Goal: Browse casually: Explore the website without a specific task or goal

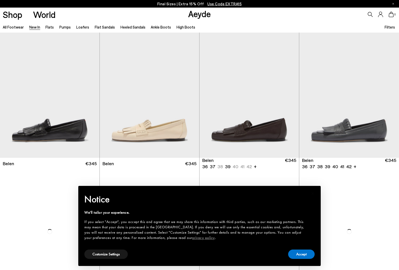
scroll to position [0, 0]
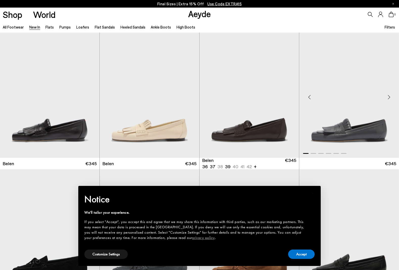
drag, startPoint x: 297, startPoint y: 255, endPoint x: 332, endPoint y: 35, distance: 223.3
click at [297, 255] on button "Accept" at bounding box center [301, 254] width 27 height 9
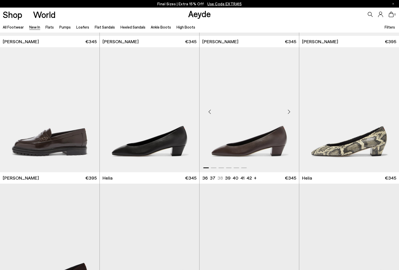
scroll to position [402, 0]
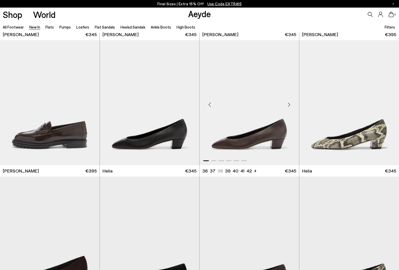
click at [290, 104] on div "Next slide" at bounding box center [288, 104] width 15 height 15
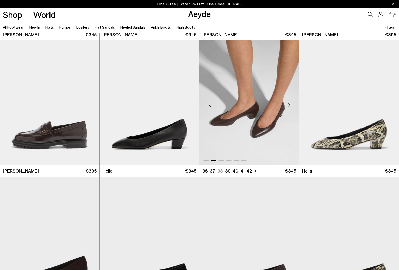
scroll to position [402, 0]
click at [290, 104] on div "Next slide" at bounding box center [288, 104] width 15 height 15
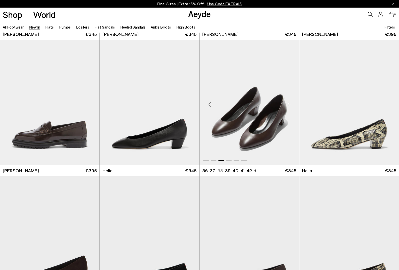
click at [290, 104] on div "Next slide" at bounding box center [288, 104] width 15 height 15
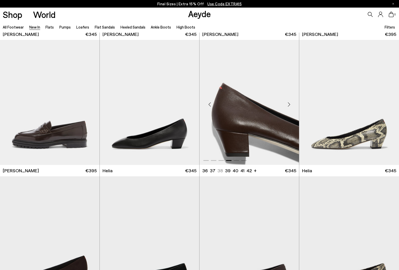
click at [290, 104] on div "Next slide" at bounding box center [288, 104] width 15 height 15
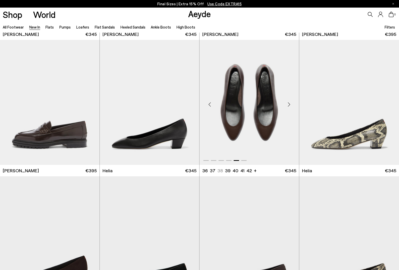
scroll to position [497, 0]
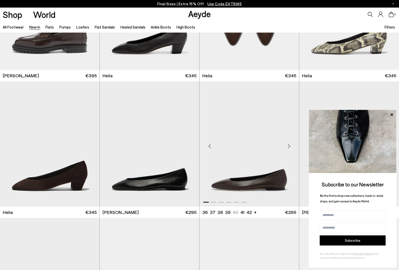
click at [289, 145] on div "Next slide" at bounding box center [288, 145] width 15 height 15
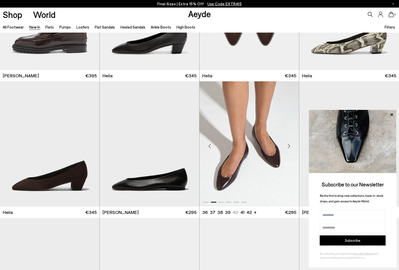
click at [289, 145] on div "Next slide" at bounding box center [288, 145] width 15 height 15
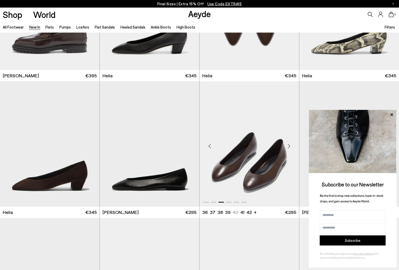
click at [289, 145] on div "Next slide" at bounding box center [288, 145] width 15 height 15
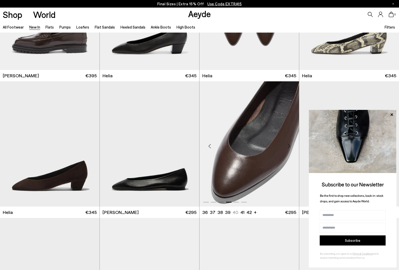
click at [289, 145] on div "Next slide" at bounding box center [288, 145] width 15 height 15
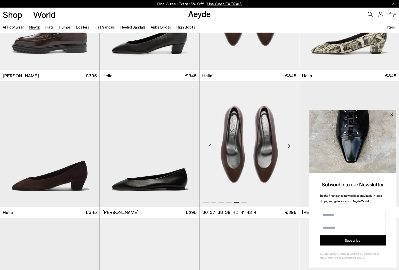
click at [289, 145] on div "Next slide" at bounding box center [288, 145] width 15 height 15
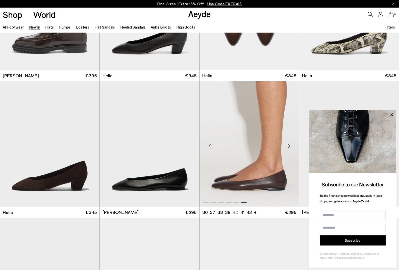
click at [289, 145] on div "Next slide" at bounding box center [288, 145] width 15 height 15
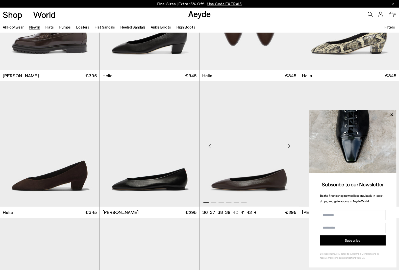
click at [289, 145] on div "Next slide" at bounding box center [288, 145] width 15 height 15
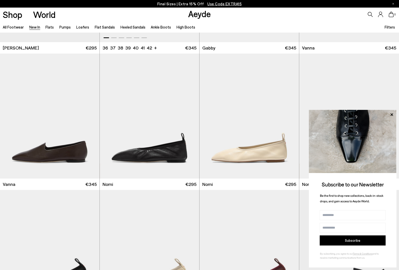
scroll to position [798, 0]
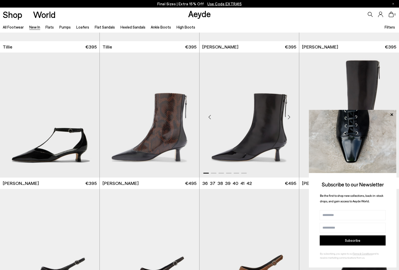
scroll to position [1210, 0]
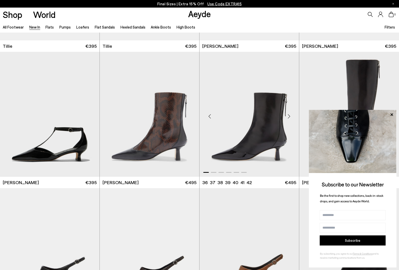
click at [290, 116] on div "Next slide" at bounding box center [288, 116] width 15 height 15
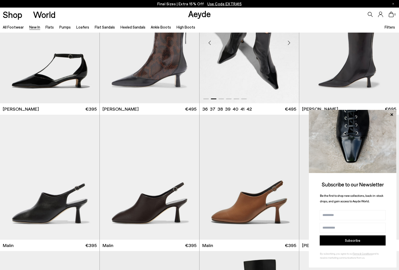
scroll to position [1283, 0]
click at [393, 116] on icon at bounding box center [392, 114] width 3 height 3
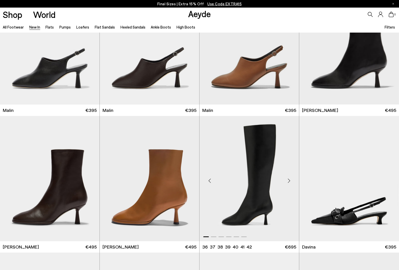
scroll to position [1433, 0]
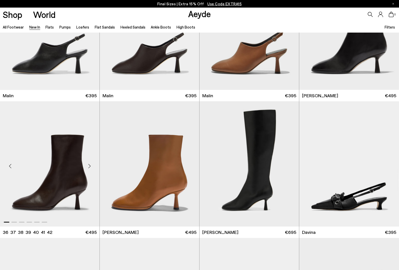
click at [89, 166] on div "Next slide" at bounding box center [89, 165] width 15 height 15
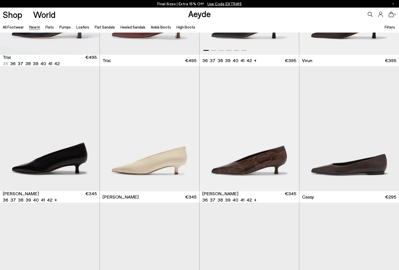
scroll to position [2014, 0]
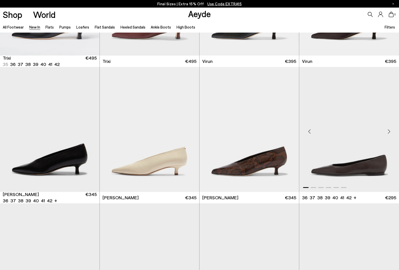
click at [389, 132] on div "Next slide" at bounding box center [389, 131] width 15 height 15
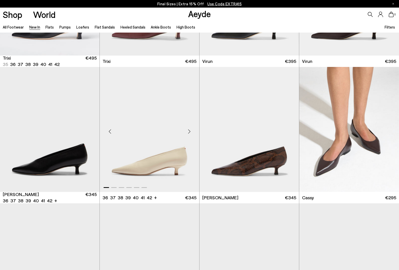
click at [190, 129] on div "Next slide" at bounding box center [189, 131] width 15 height 15
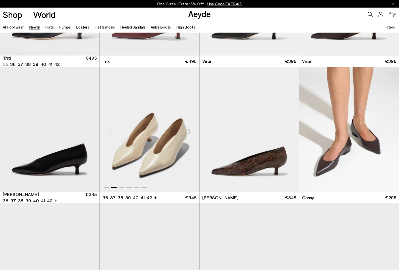
click at [189, 130] on div "Next slide" at bounding box center [189, 131] width 15 height 15
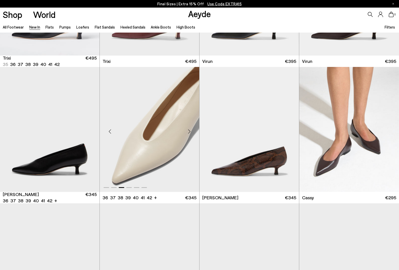
click at [189, 130] on div "Next slide" at bounding box center [189, 131] width 15 height 15
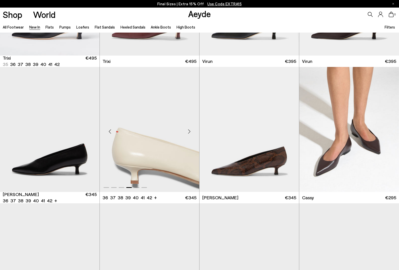
click at [189, 130] on div "Next slide" at bounding box center [189, 131] width 15 height 15
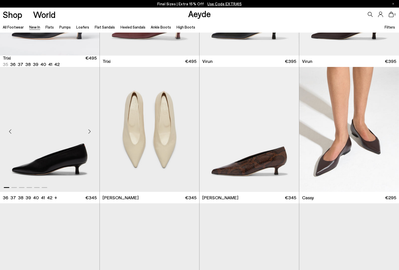
click at [89, 132] on div "Next slide" at bounding box center [89, 131] width 15 height 15
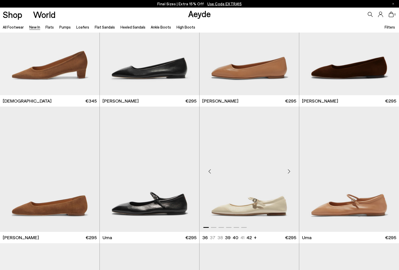
scroll to position [2485, 0]
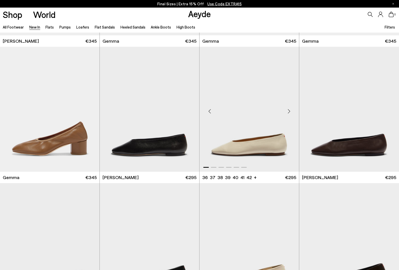
scroll to position [2860, 0]
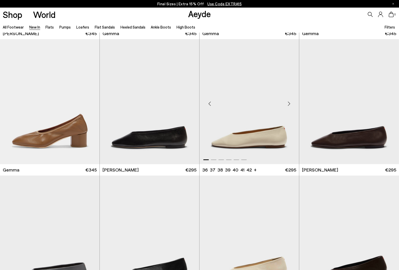
click at [289, 101] on div "Next slide" at bounding box center [288, 103] width 15 height 15
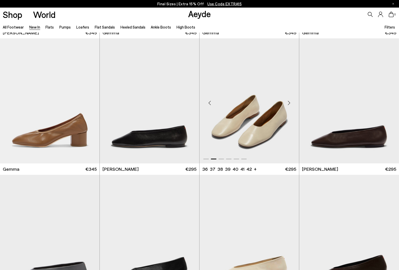
click at [289, 101] on div "Next slide" at bounding box center [288, 103] width 15 height 15
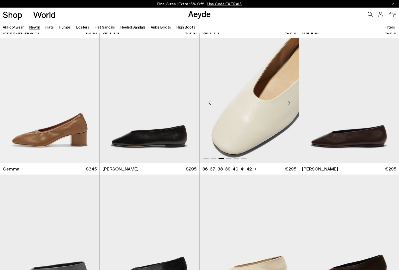
click at [289, 101] on div "Next slide" at bounding box center [288, 102] width 15 height 15
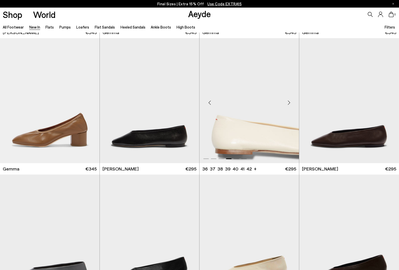
click at [289, 101] on div "Next slide" at bounding box center [288, 102] width 15 height 15
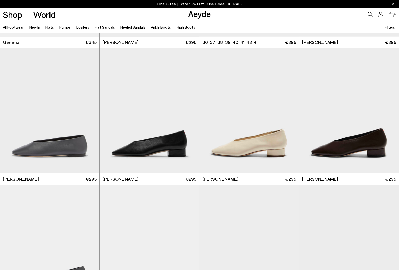
scroll to position [2988, 0]
click at [290, 112] on div "Next slide" at bounding box center [288, 112] width 15 height 15
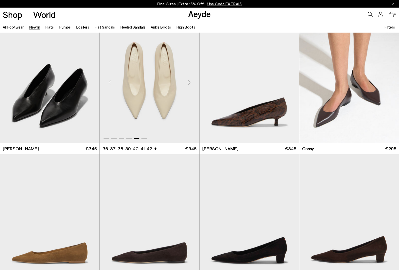
scroll to position [2064, 0]
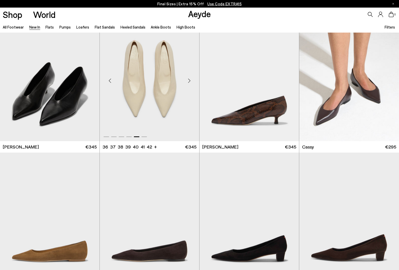
click at [191, 81] on div "Next slide" at bounding box center [189, 80] width 15 height 15
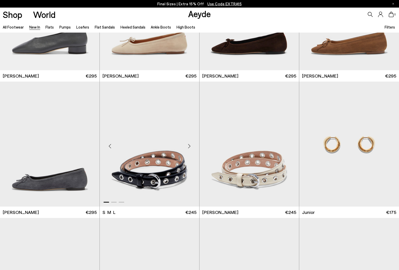
scroll to position [3345, 0]
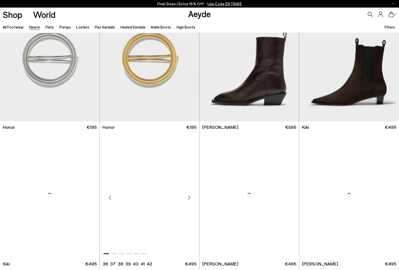
scroll to position [3860, 0]
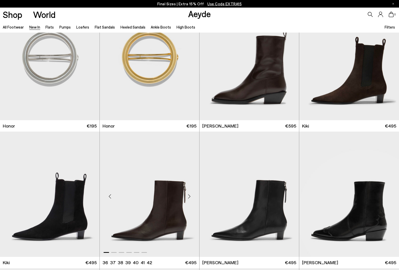
click at [188, 196] on div "Next slide" at bounding box center [189, 196] width 15 height 15
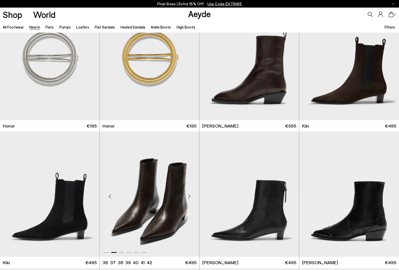
click at [187, 195] on div "Next slide" at bounding box center [189, 196] width 15 height 15
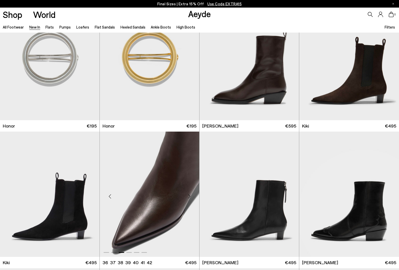
scroll to position [3860, 0]
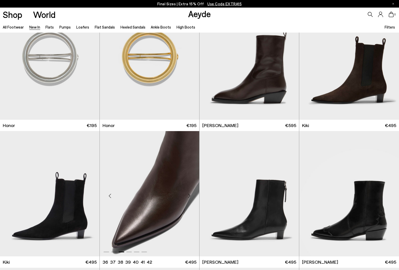
click at [187, 195] on div "Next slide" at bounding box center [189, 195] width 15 height 15
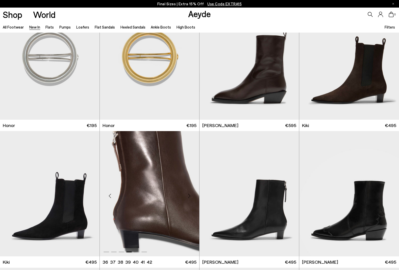
click at [188, 195] on div "Next slide" at bounding box center [189, 195] width 15 height 15
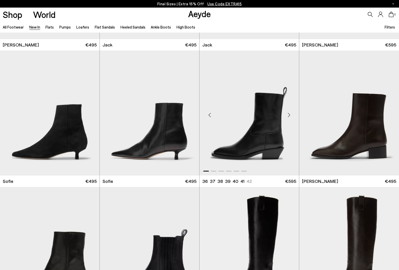
scroll to position [4224, 0]
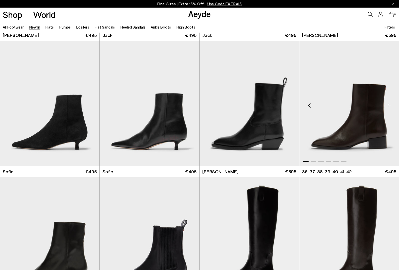
click at [389, 103] on div "Next slide" at bounding box center [389, 105] width 15 height 15
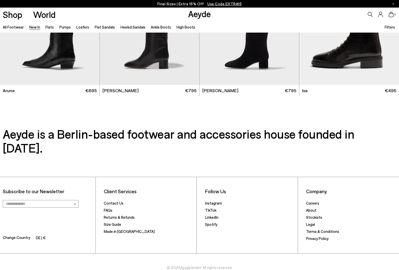
scroll to position [0, 0]
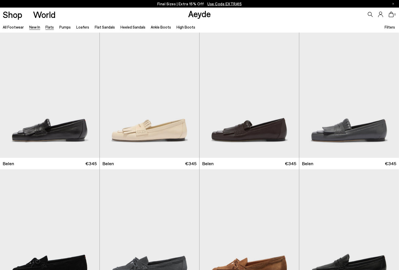
click at [50, 28] on link "Flats" at bounding box center [49, 27] width 8 height 5
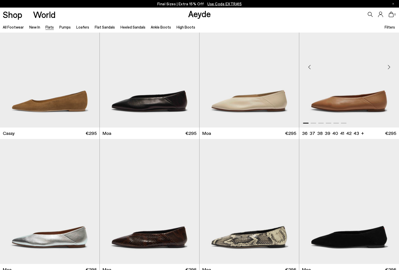
scroll to position [713, 0]
click at [389, 67] on div "Next slide" at bounding box center [389, 66] width 15 height 15
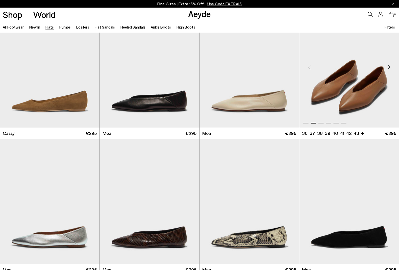
click at [389, 67] on div "Next slide" at bounding box center [389, 66] width 15 height 15
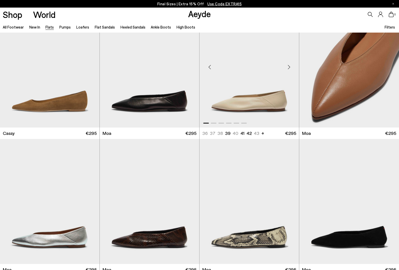
click at [290, 66] on div "Next slide" at bounding box center [288, 66] width 15 height 15
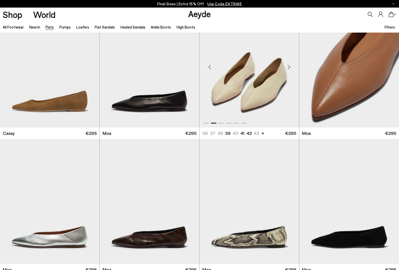
click at [290, 66] on div "Next slide" at bounding box center [288, 66] width 15 height 15
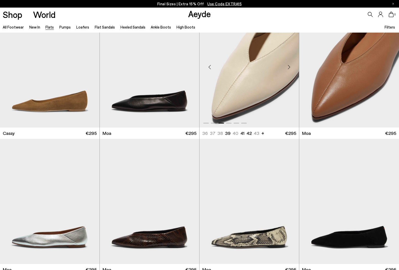
click at [290, 66] on div "Next slide" at bounding box center [288, 66] width 15 height 15
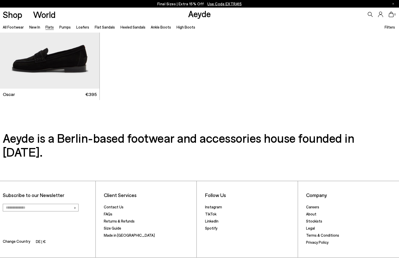
scroll to position [2936, 0]
click at [99, 28] on link "Flat Sandals" at bounding box center [105, 27] width 20 height 5
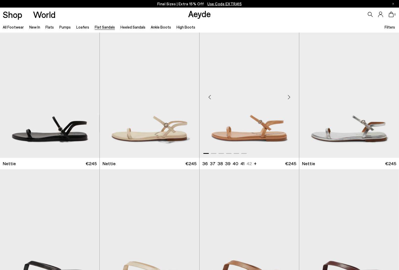
click at [290, 99] on div "Next slide" at bounding box center [288, 97] width 15 height 15
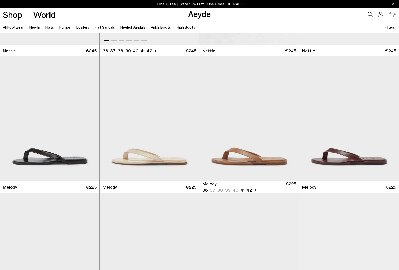
scroll to position [116, 0]
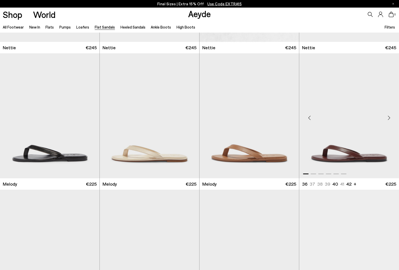
click at [389, 118] on div "Next slide" at bounding box center [389, 117] width 15 height 15
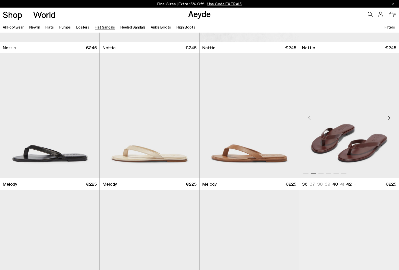
click at [389, 118] on div "Next slide" at bounding box center [389, 117] width 15 height 15
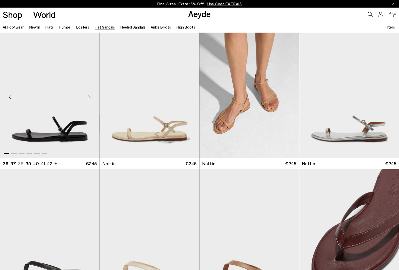
scroll to position [0, 0]
click at [89, 98] on div "Next slide" at bounding box center [89, 97] width 15 height 15
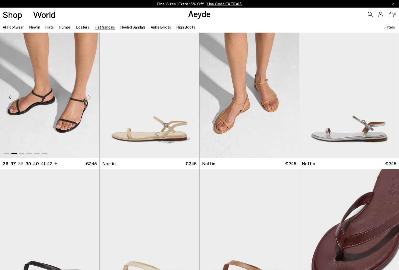
click at [89, 98] on div "Next slide" at bounding box center [89, 97] width 15 height 15
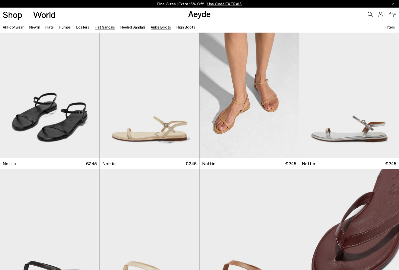
click at [152, 29] on link "Ankle Boots" at bounding box center [161, 27] width 20 height 5
